Goal: Information Seeking & Learning: Learn about a topic

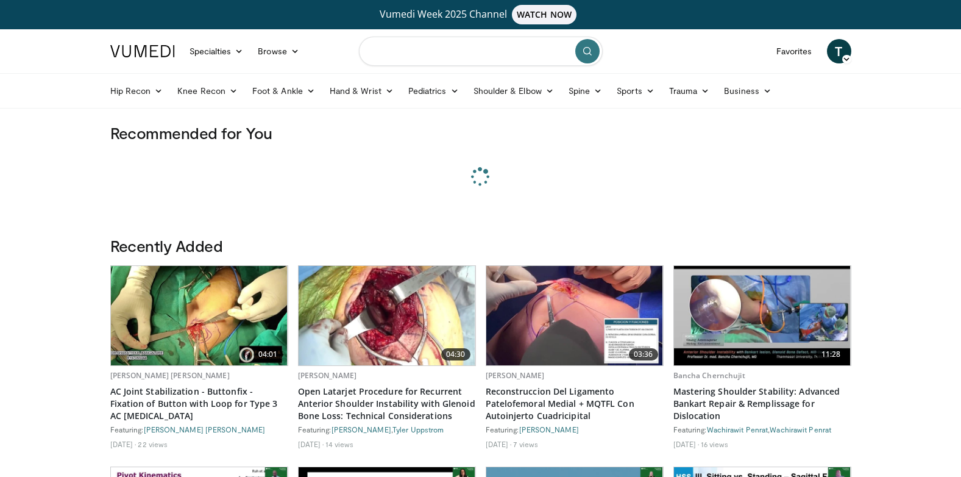
click at [412, 51] on input "Search topics, interventions" at bounding box center [481, 51] width 244 height 29
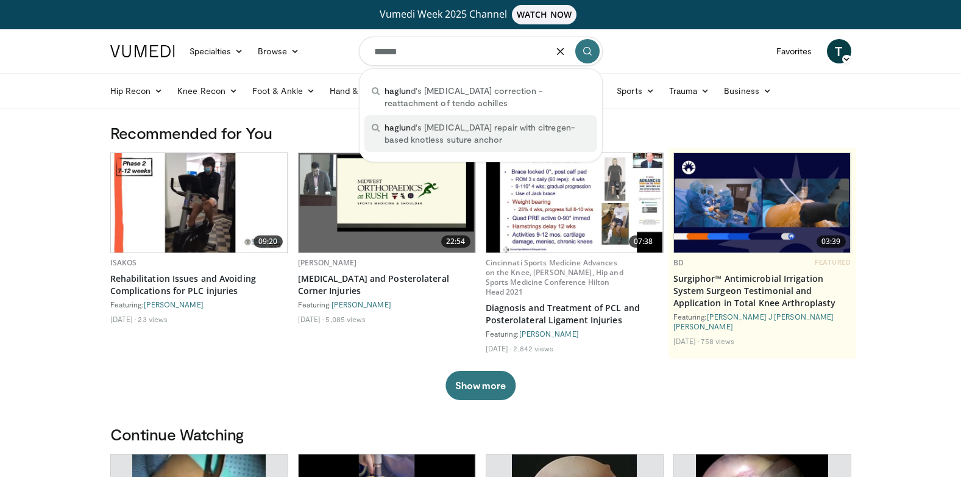
click at [440, 132] on span "haglun d's deformity repair with citregen-based knotless suture anchor" at bounding box center [487, 133] width 205 height 24
type input "**********"
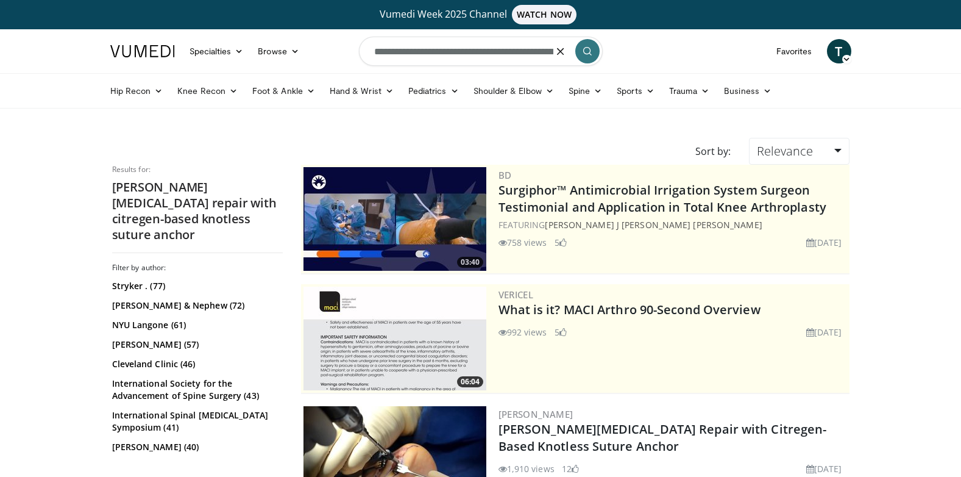
drag, startPoint x: 550, startPoint y: 52, endPoint x: 427, endPoint y: 49, distance: 123.2
click at [427, 49] on input "**********" at bounding box center [481, 51] width 244 height 29
drag, startPoint x: 550, startPoint y: 54, endPoint x: 508, endPoint y: 52, distance: 42.1
click at [508, 52] on form "**********" at bounding box center [481, 51] width 244 height 44
drag, startPoint x: 528, startPoint y: 52, endPoint x: 432, endPoint y: 49, distance: 96.3
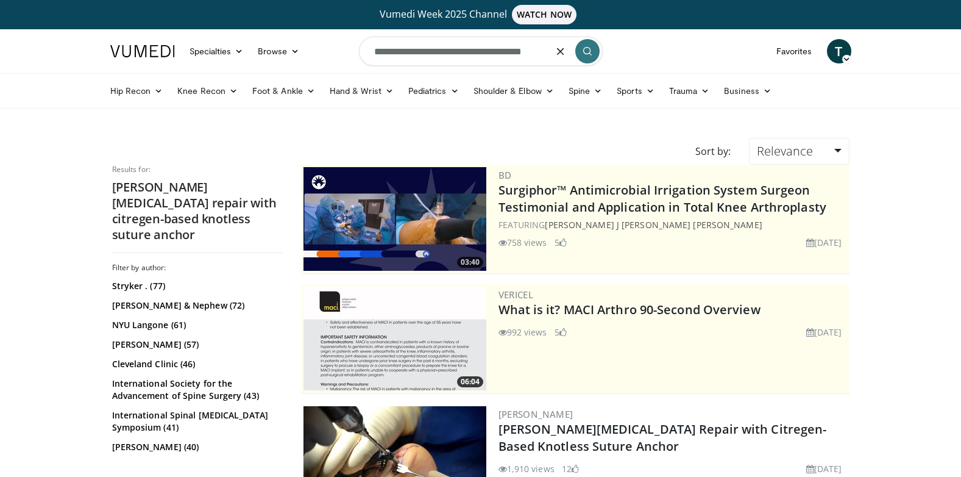
click at [432, 49] on input "**********" at bounding box center [481, 51] width 244 height 29
drag, startPoint x: 480, startPoint y: 52, endPoint x: 410, endPoint y: 49, distance: 69.6
click at [410, 49] on input "**********" at bounding box center [481, 51] width 244 height 29
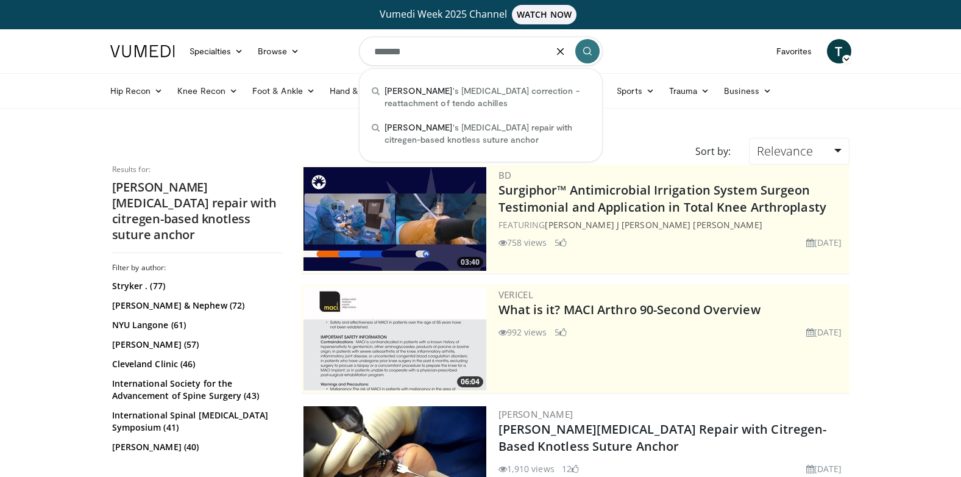
type input "*******"
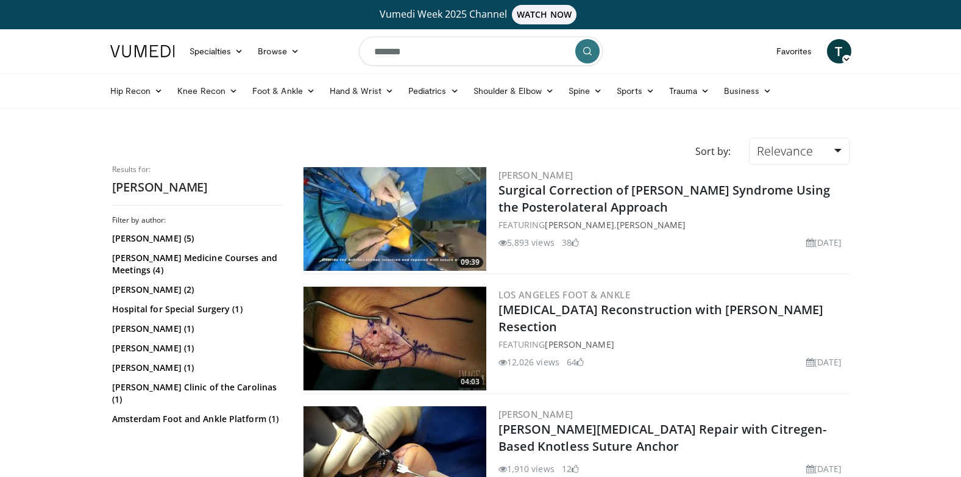
click at [409, 339] on img at bounding box center [395, 338] width 183 height 104
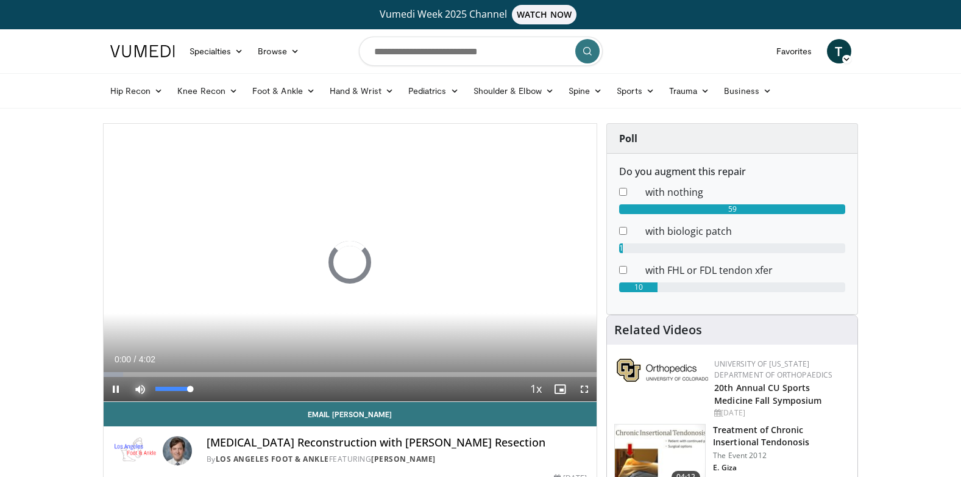
click at [140, 388] on span "Video Player" at bounding box center [140, 389] width 24 height 24
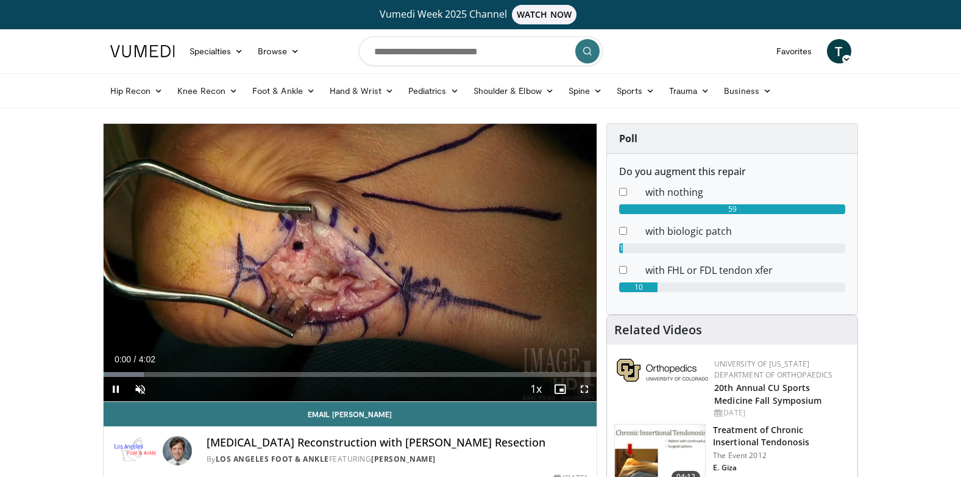
click at [594, 389] on span "Video Player" at bounding box center [584, 389] width 24 height 24
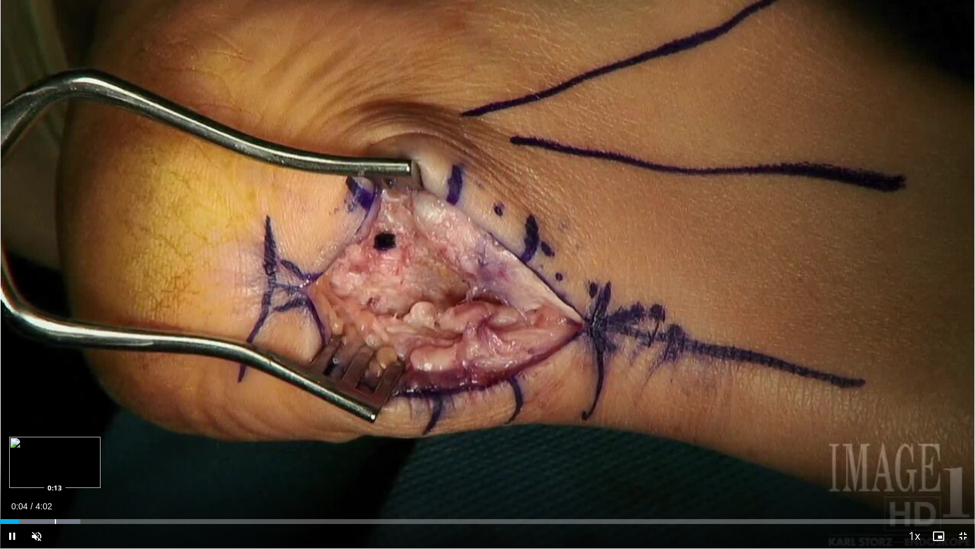
click at [55, 476] on div "Progress Bar" at bounding box center [55, 521] width 1 height 5
click at [44, 476] on div "Loaded : 12.40% 0:11 0:11" at bounding box center [487, 521] width 975 height 5
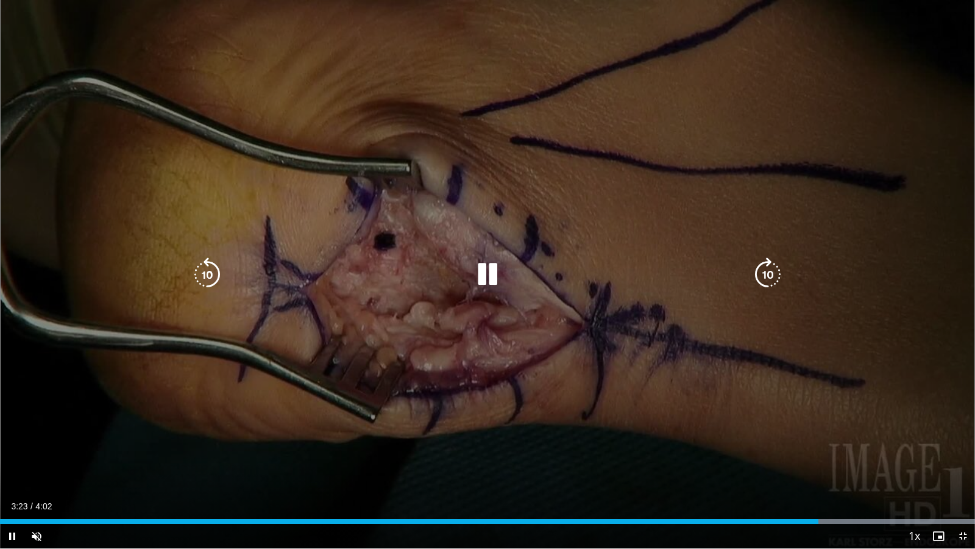
click at [497, 476] on video-js "**********" at bounding box center [487, 274] width 975 height 549
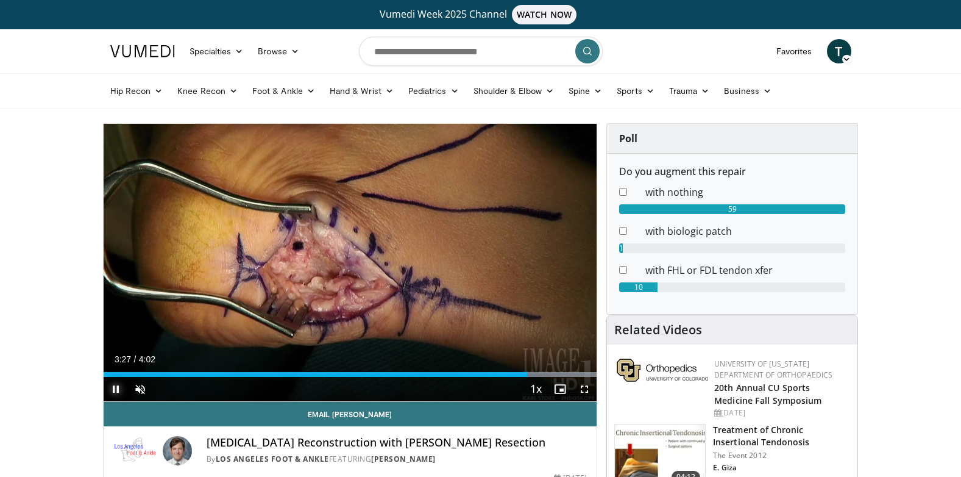
click at [113, 387] on span "Video Player" at bounding box center [116, 389] width 24 height 24
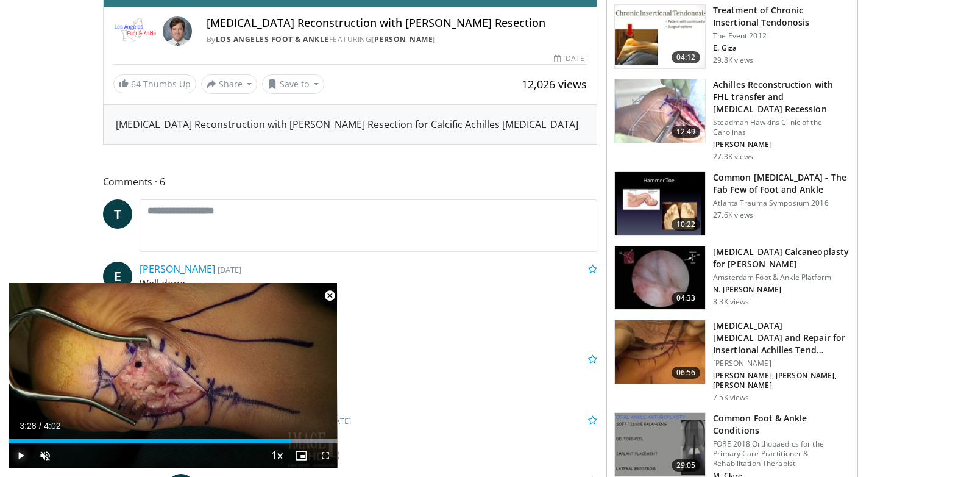
scroll to position [427, 0]
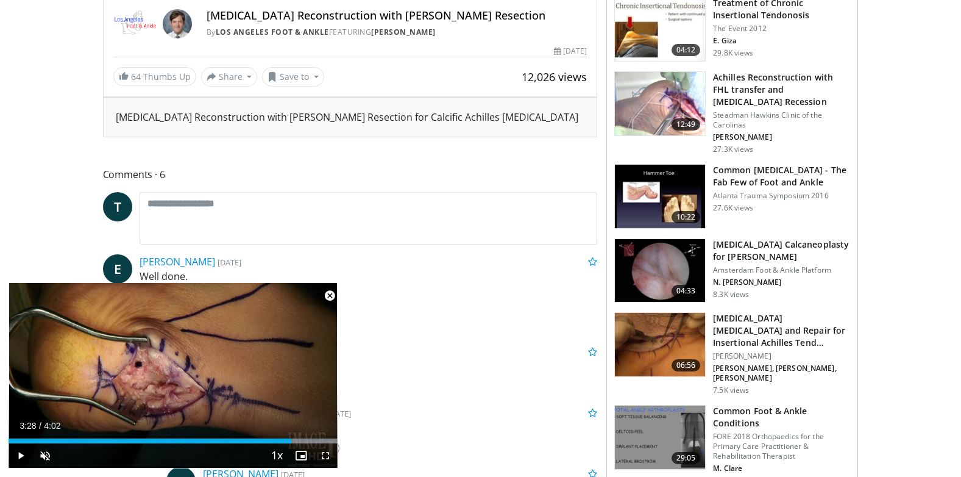
click at [655, 339] on img at bounding box center [660, 344] width 90 height 63
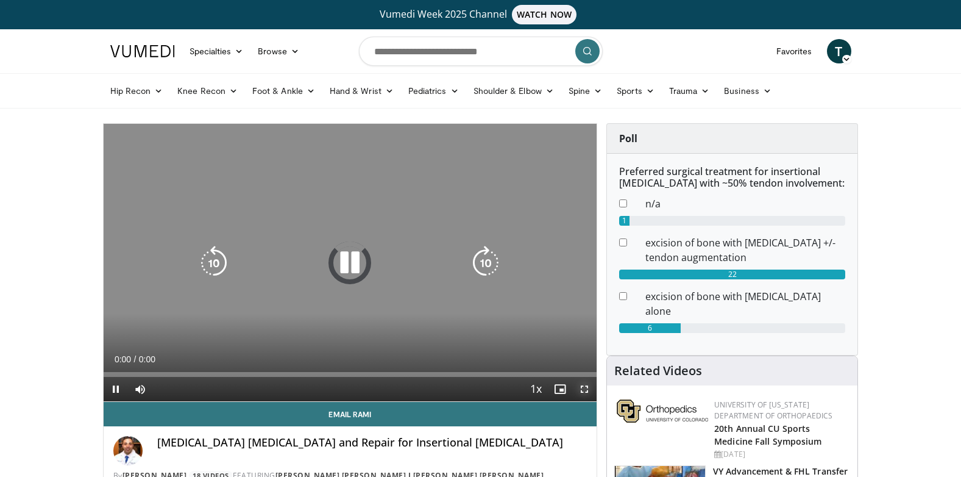
drag, startPoint x: 585, startPoint y: 389, endPoint x: 587, endPoint y: 434, distance: 45.2
click at [585, 389] on span "Video Player" at bounding box center [584, 389] width 24 height 24
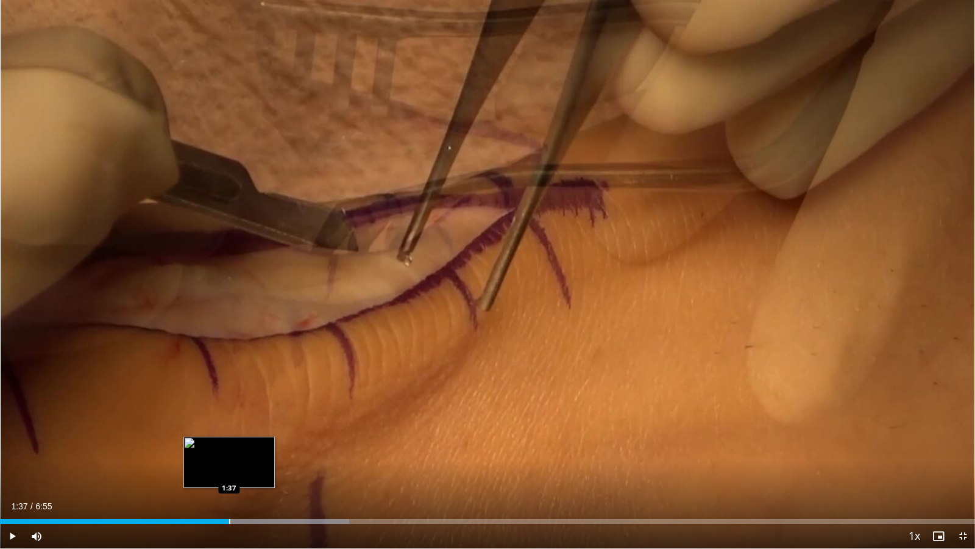
click at [229, 476] on div "Loaded : 35.79% 1:37 1:37" at bounding box center [487, 521] width 975 height 5
click at [236, 476] on div "Loaded : 40.57% 1:47 1:40" at bounding box center [487, 518] width 975 height 12
click at [230, 476] on div "Loaded : 40.57% 1:38 1:38" at bounding box center [487, 518] width 975 height 12
click at [222, 476] on div "Loaded : 40.57% 1:39 1:34" at bounding box center [487, 518] width 975 height 12
click at [209, 476] on div "Loaded : 40.57% 1:35 1:29" at bounding box center [487, 518] width 975 height 12
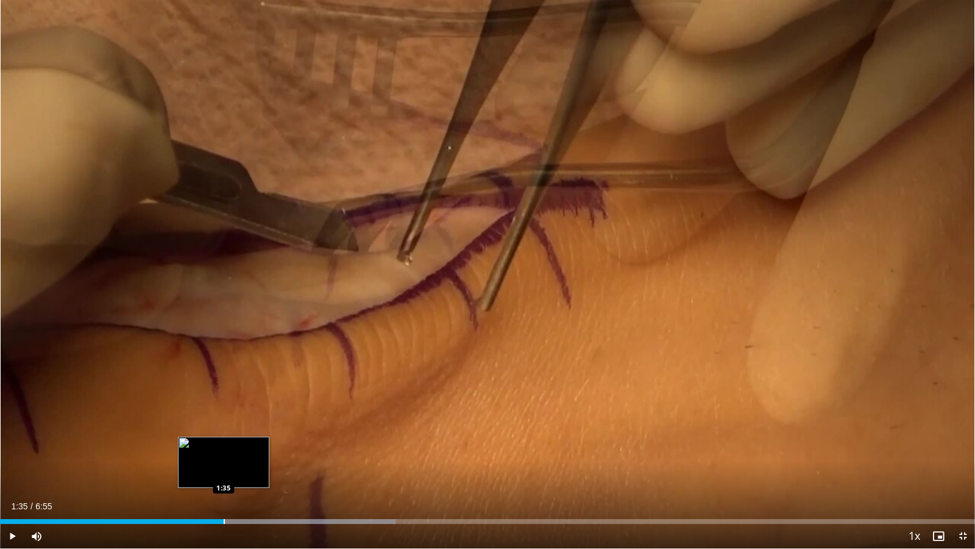
click at [224, 476] on div "Loaded : 40.57% 1:30 1:35" at bounding box center [487, 518] width 975 height 12
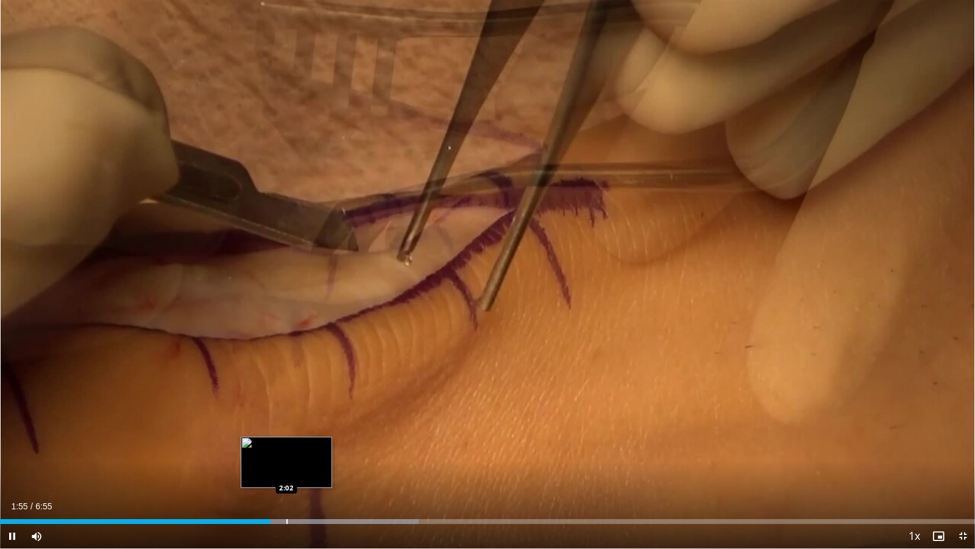
click at [286, 476] on div "Progress Bar" at bounding box center [286, 521] width 1 height 5
click at [301, 476] on div "Progress Bar" at bounding box center [301, 521] width 1 height 5
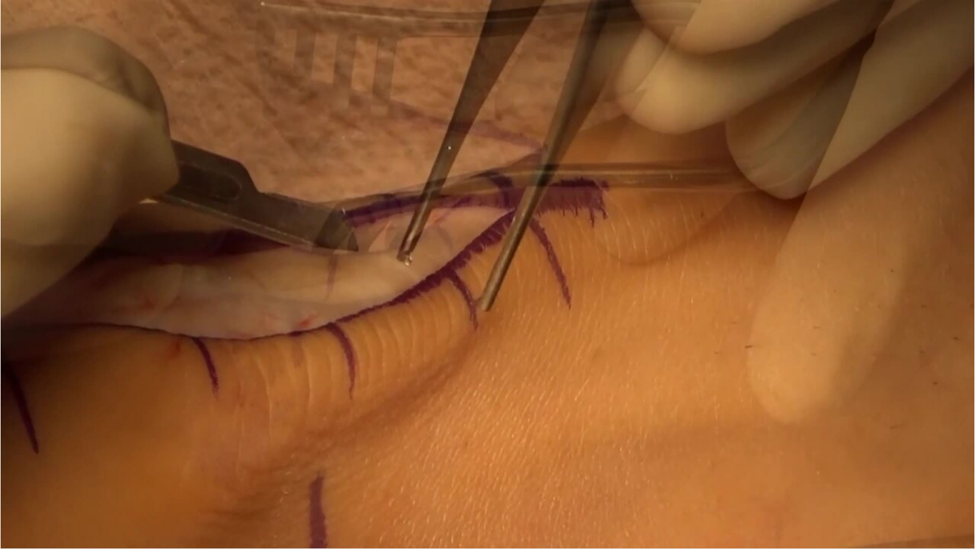
click at [325, 476] on video-js "**********" at bounding box center [487, 274] width 975 height 549
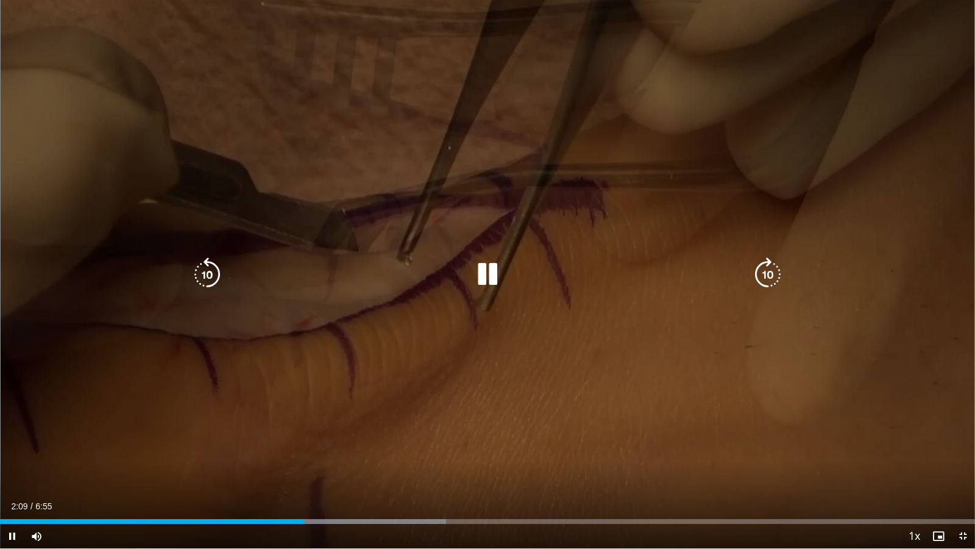
click at [0, 0] on div "Progress Bar" at bounding box center [0, 0] width 0 height 0
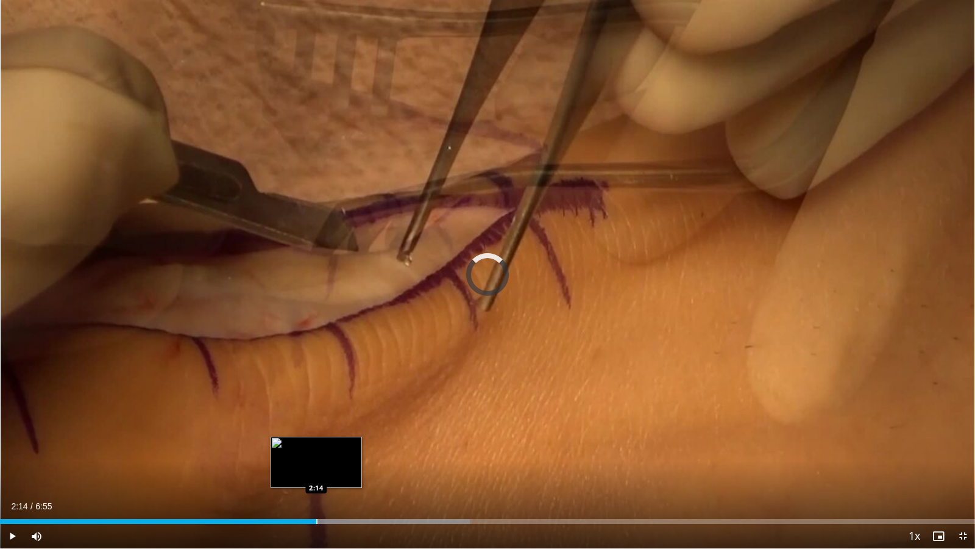
click at [316, 476] on div "Progress Bar" at bounding box center [316, 521] width 1 height 5
click at [335, 476] on div "Progress Bar" at bounding box center [363, 521] width 214 height 5
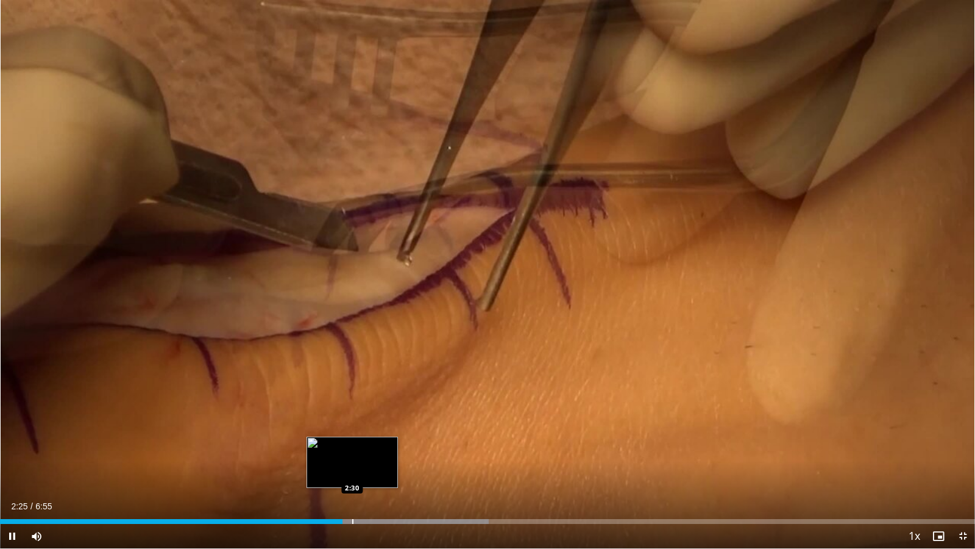
click at [352, 476] on div "Progress Bar" at bounding box center [352, 521] width 1 height 5
click at [366, 476] on div "Progress Bar" at bounding box center [366, 521] width 1 height 5
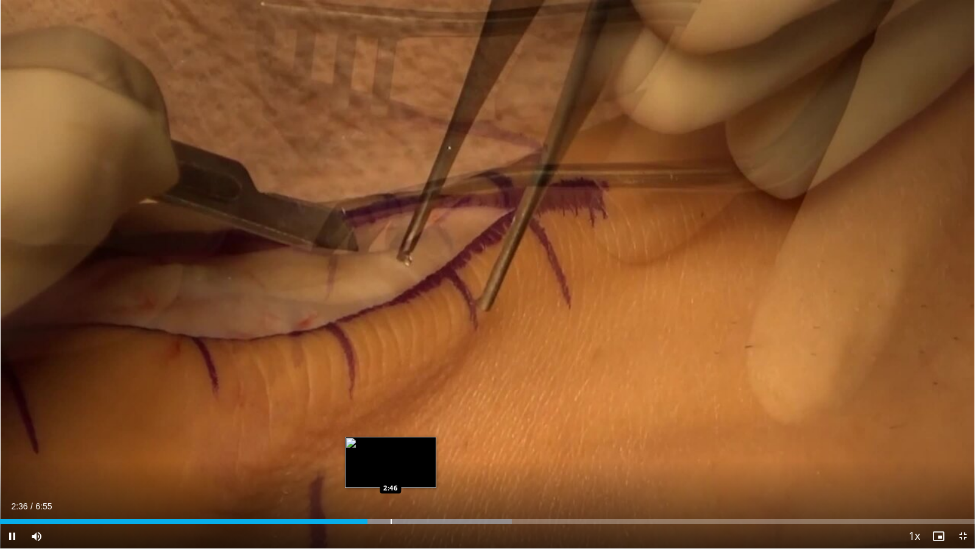
click at [391, 476] on div "10 seconds Tap to unmute" at bounding box center [487, 274] width 975 height 548
click at [399, 476] on div "Progress Bar" at bounding box center [399, 521] width 1 height 5
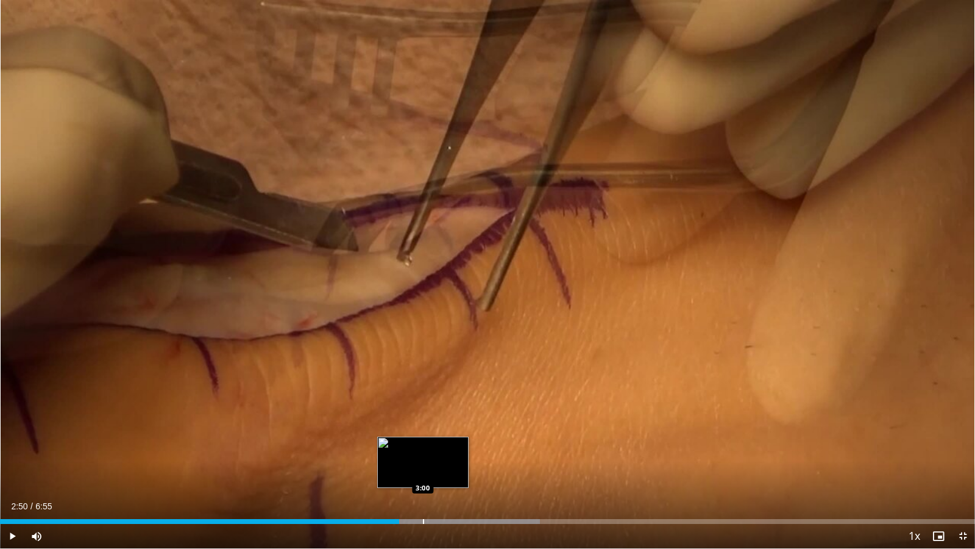
click at [423, 476] on div "Progress Bar" at bounding box center [423, 521] width 1 height 5
click at [432, 476] on div "Progress Bar" at bounding box center [432, 521] width 1 height 5
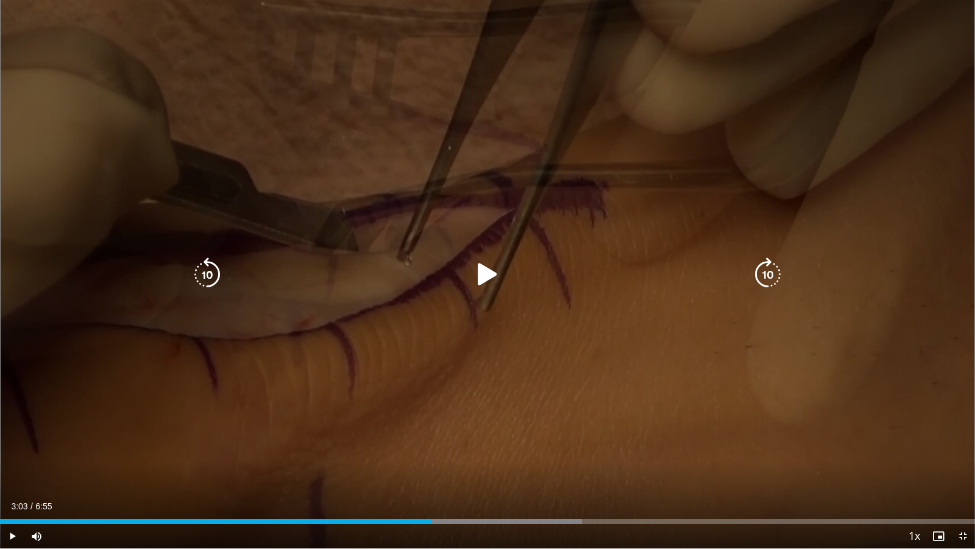
click at [480, 268] on icon "Video Player" at bounding box center [488, 274] width 34 height 34
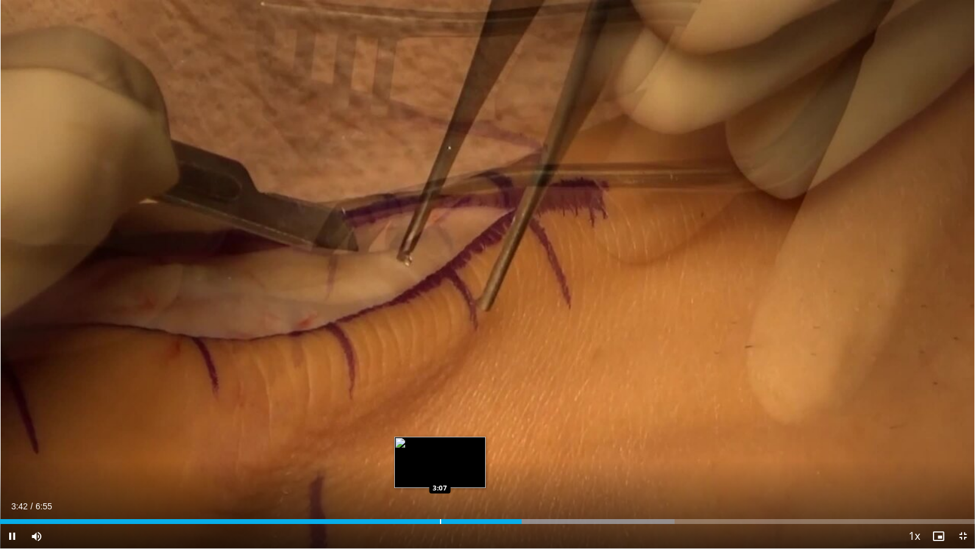
click at [439, 476] on div "Loaded : 69.21% 3:42 3:07" at bounding box center [487, 521] width 975 height 5
click at [454, 476] on div "Loaded : 62.05% 3:11 3:13" at bounding box center [487, 518] width 975 height 12
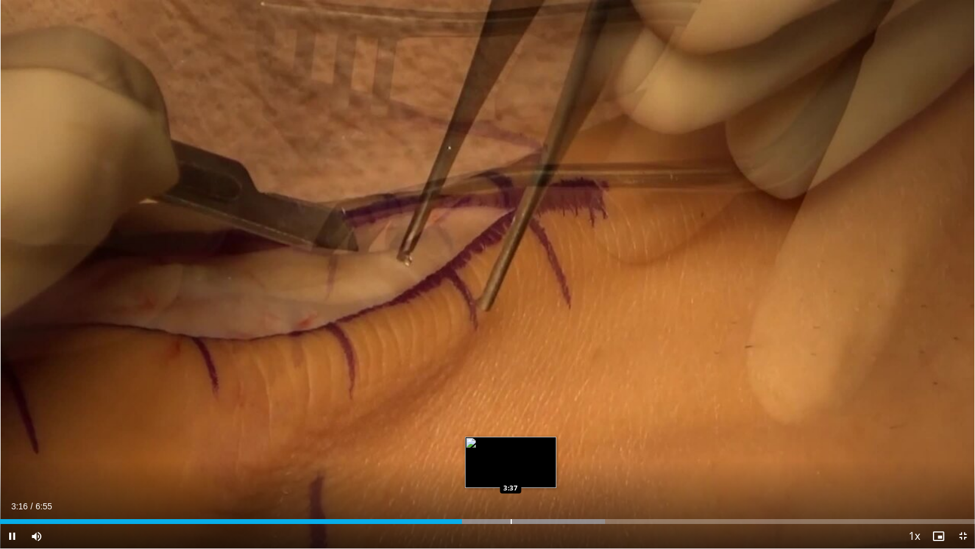
click at [511, 476] on div "Loaded : 62.05% 3:16 3:37" at bounding box center [487, 518] width 975 height 12
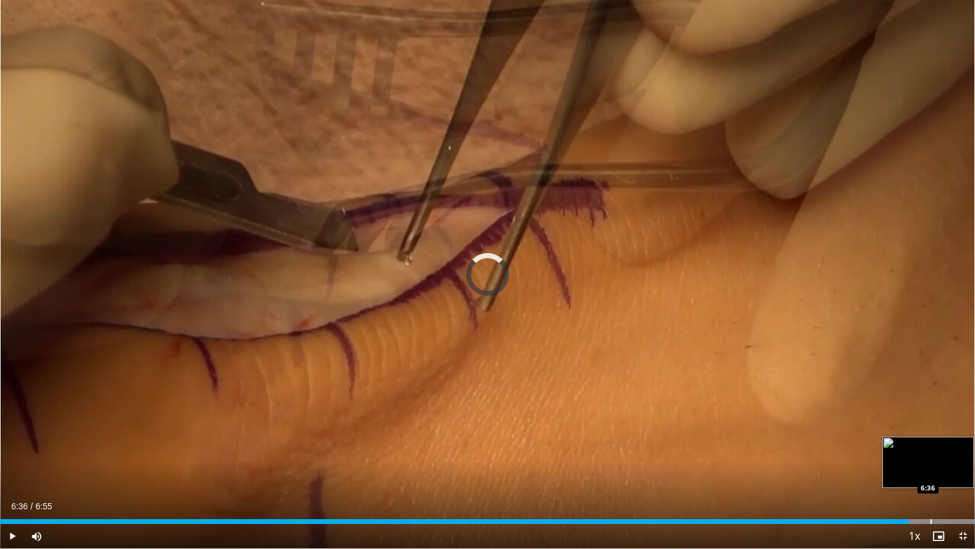
click at [931, 476] on div "Progress Bar" at bounding box center [931, 521] width 1 height 5
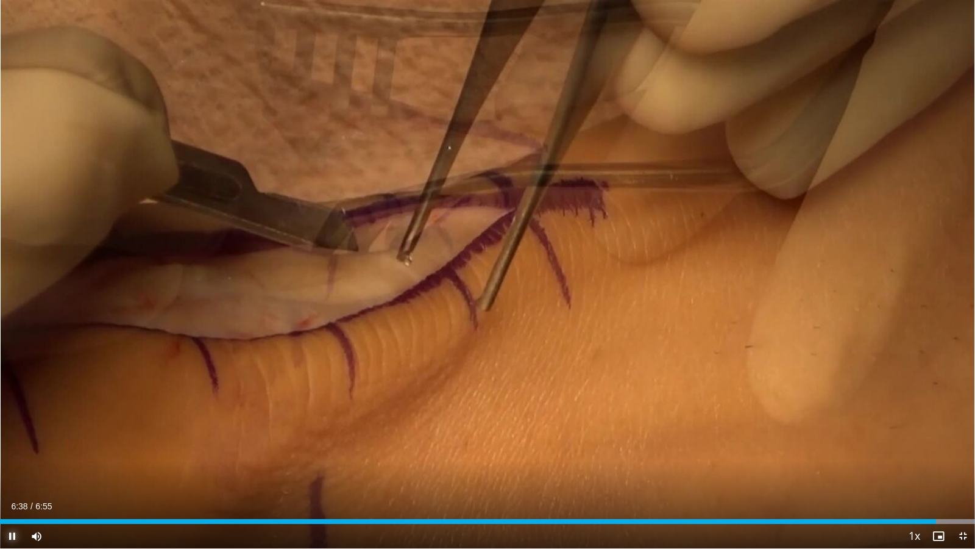
click at [10, 476] on span "Video Player" at bounding box center [12, 536] width 24 height 24
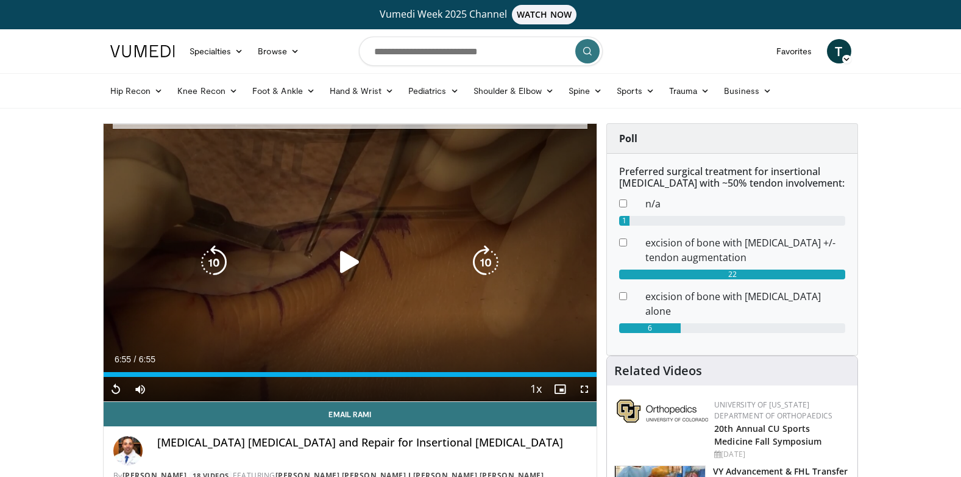
click at [351, 260] on icon "Video Player" at bounding box center [350, 262] width 34 height 34
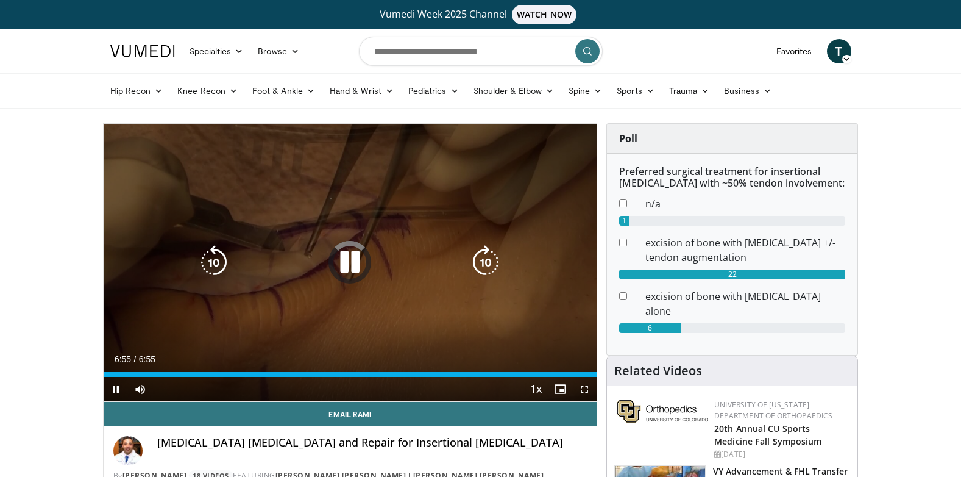
click at [351, 260] on icon "Video Player" at bounding box center [350, 262] width 34 height 34
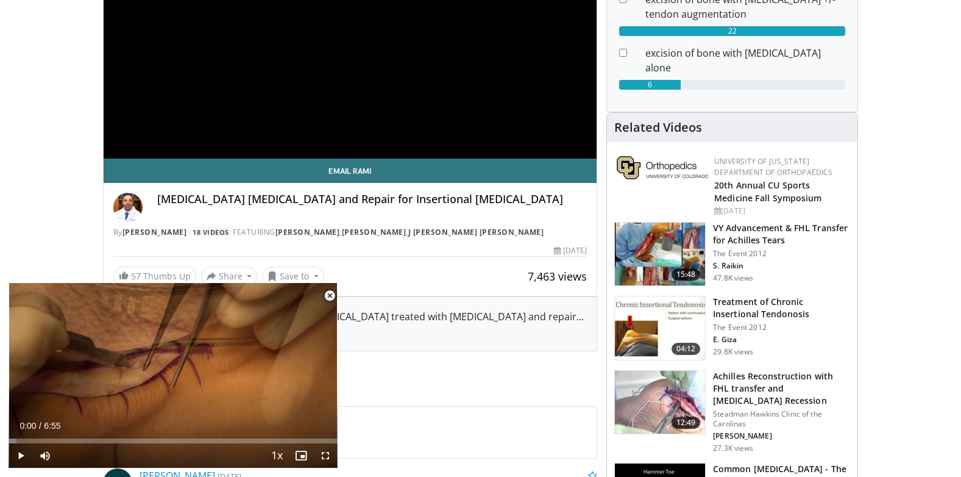
scroll to position [244, 0]
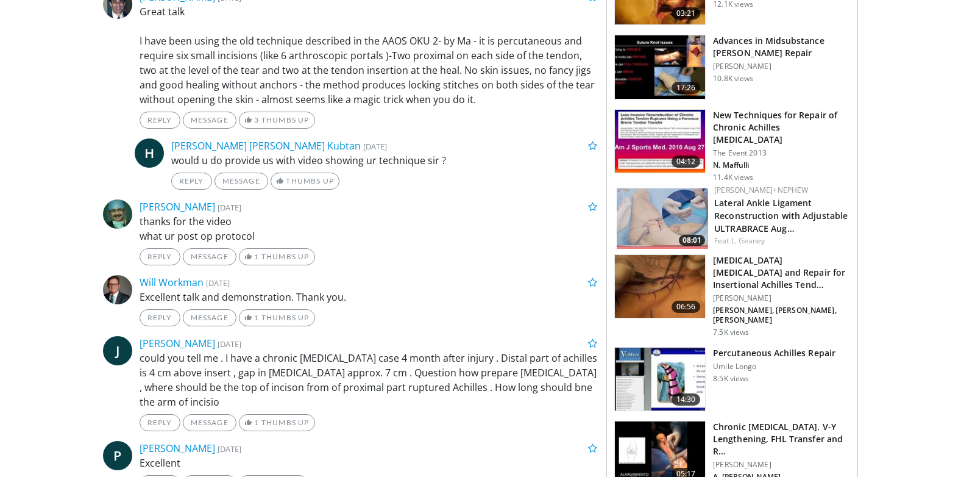
scroll to position [975, 0]
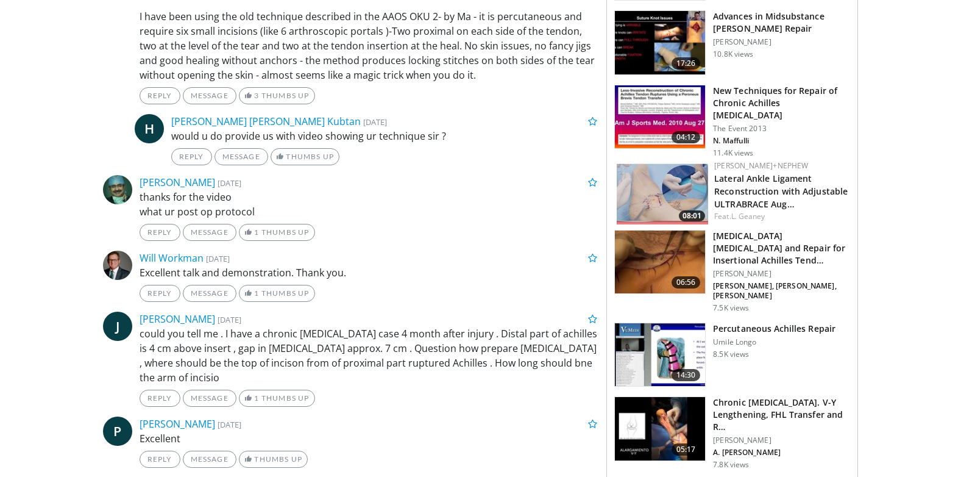
click at [655, 250] on img at bounding box center [660, 261] width 90 height 63
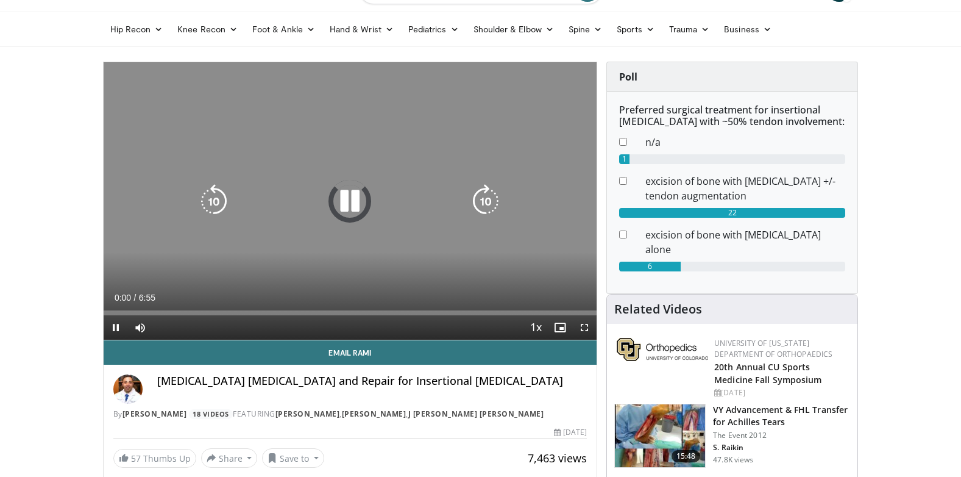
scroll to position [61, 0]
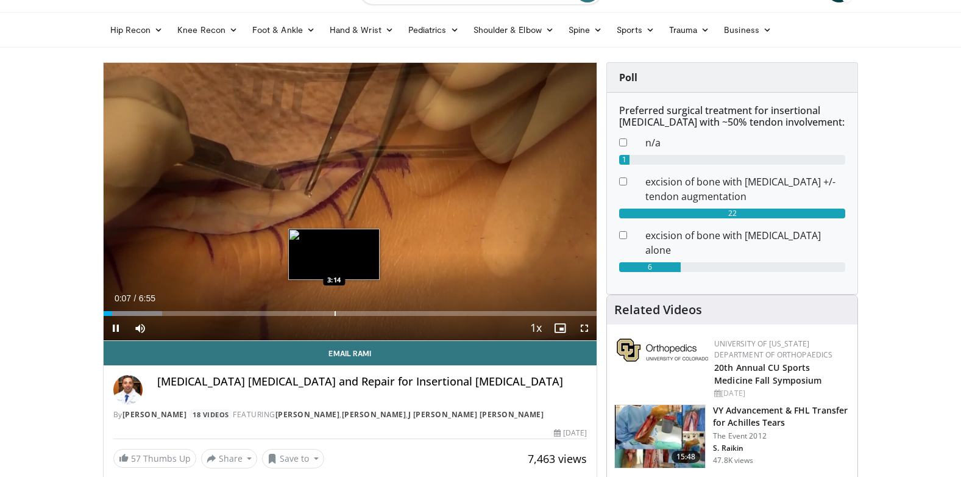
click at [333, 312] on div "Loaded : 11.92% 0:07 3:14" at bounding box center [351, 313] width 494 height 5
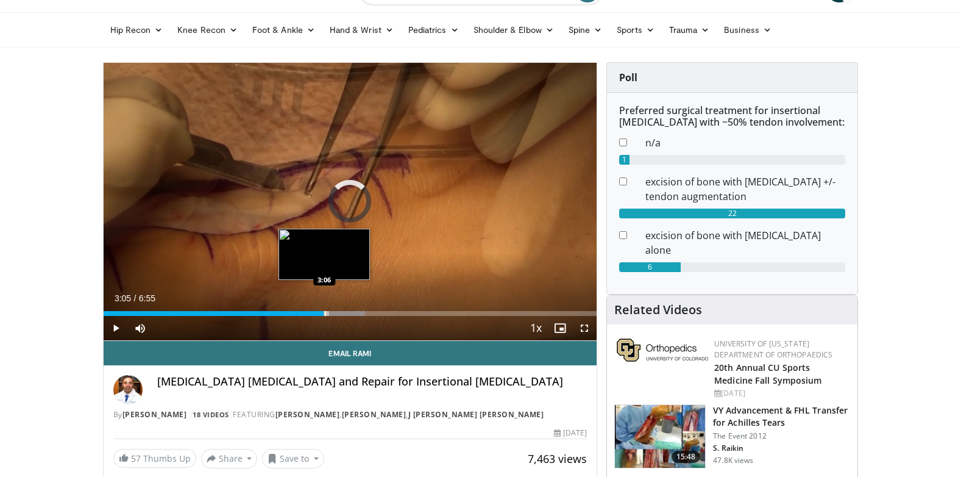
click at [324, 311] on div "3:05" at bounding box center [214, 313] width 221 height 5
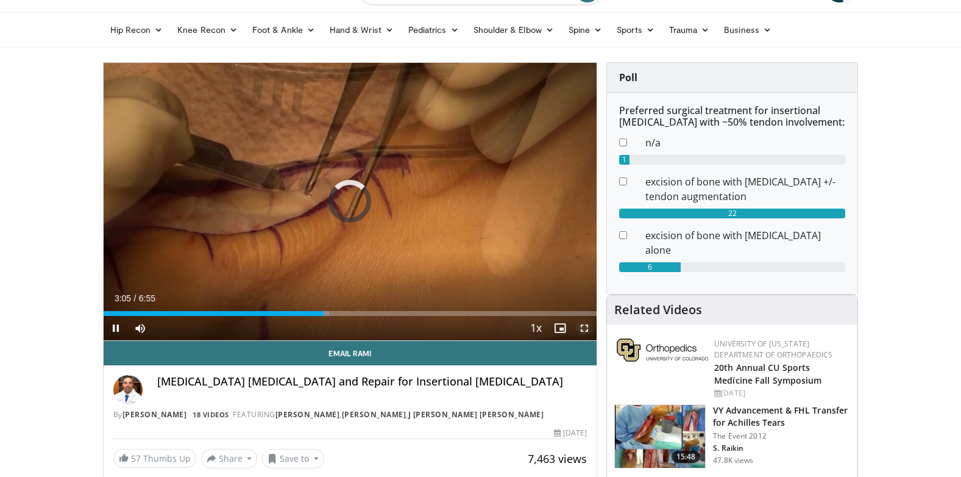
click at [585, 327] on span "Video Player" at bounding box center [584, 328] width 24 height 24
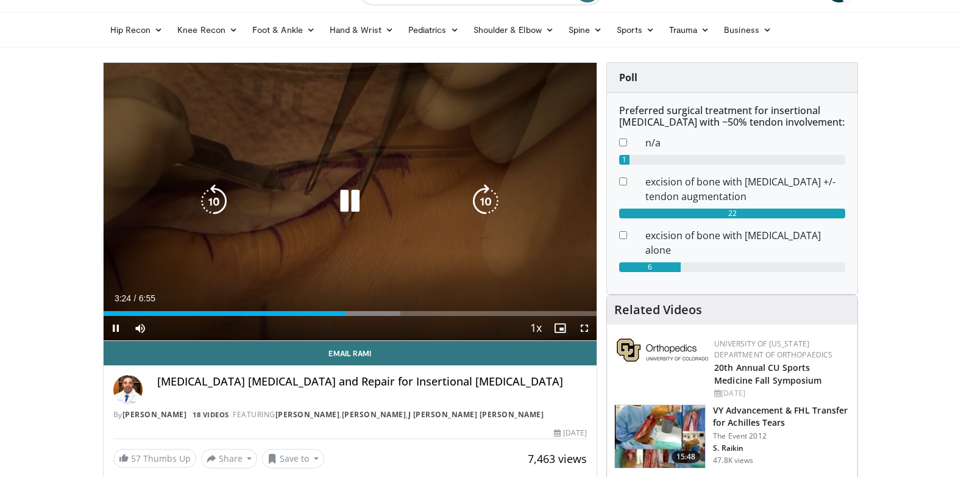
click at [342, 196] on icon "Video Player" at bounding box center [350, 201] width 34 height 34
